Goal: Task Accomplishment & Management: Manage account settings

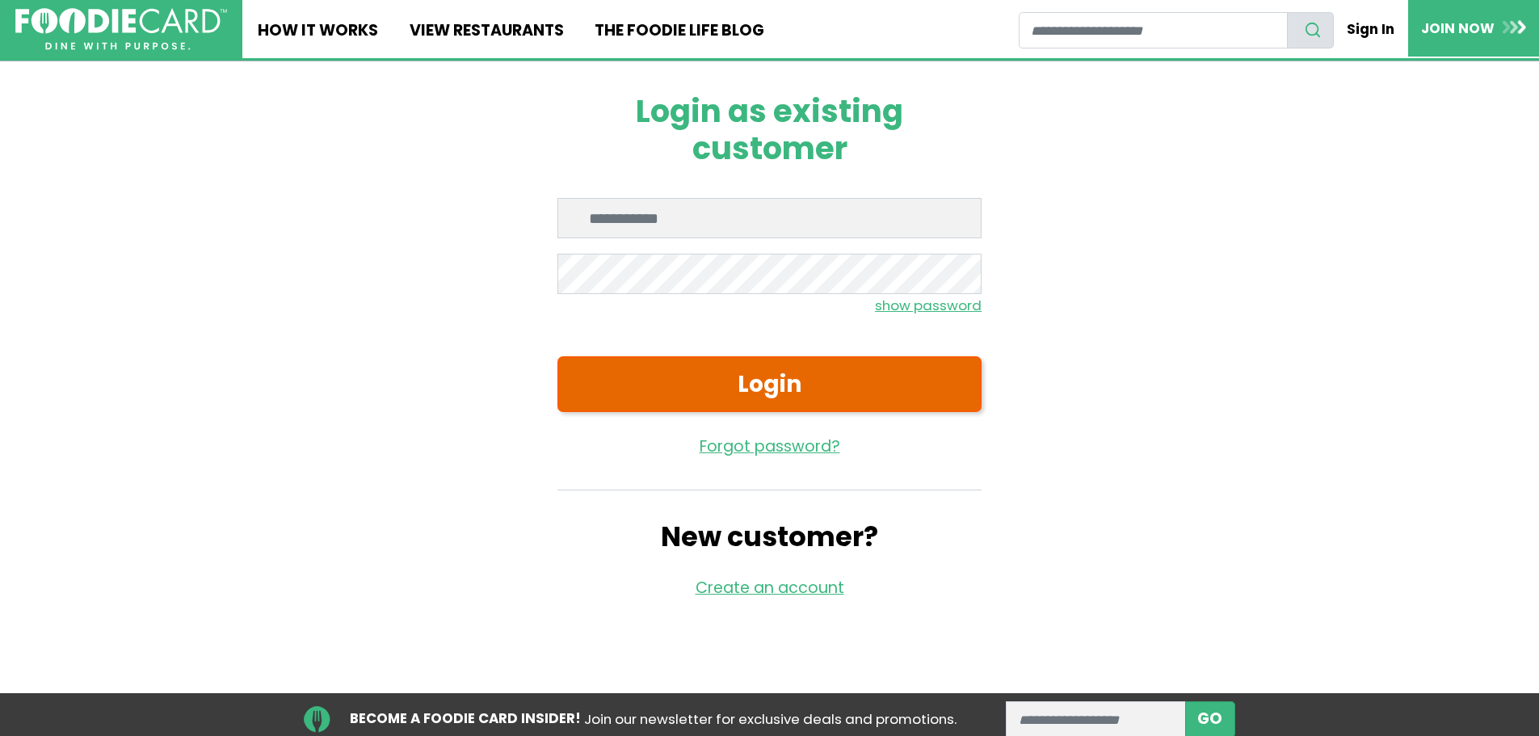
type input "**********"
click at [786, 392] on button "Login" at bounding box center [769, 384] width 424 height 56
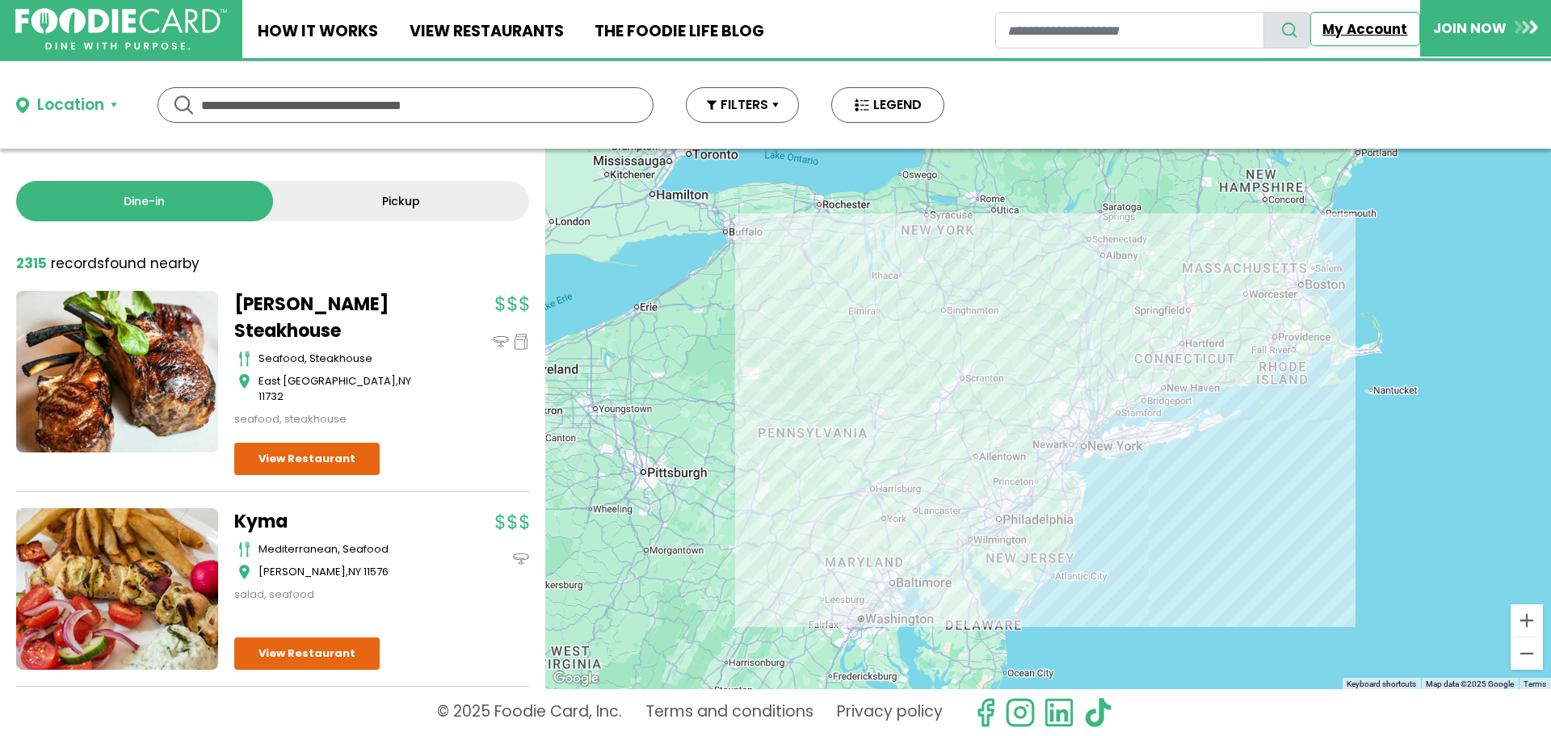
click at [1373, 31] on link "My Account" at bounding box center [1365, 29] width 110 height 34
